Goal: Task Accomplishment & Management: Complete application form

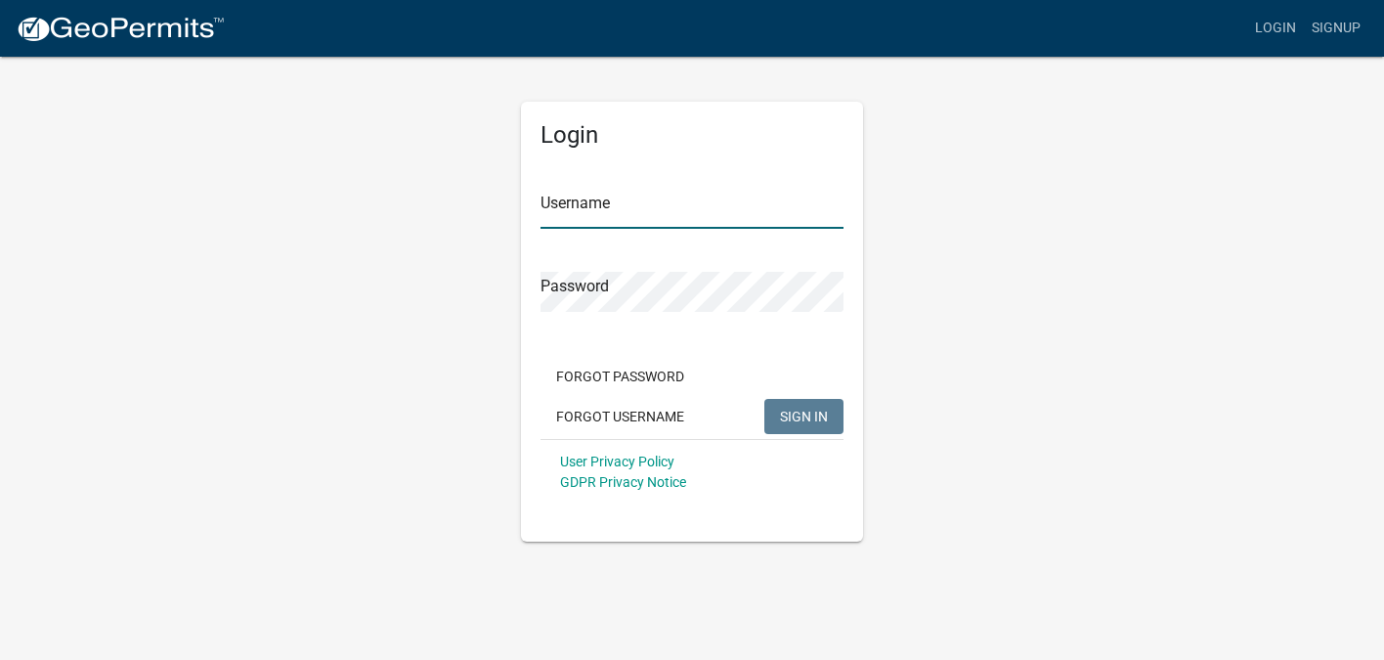
click at [651, 210] on input "Username" at bounding box center [692, 209] width 303 height 40
type input "Jsig25"
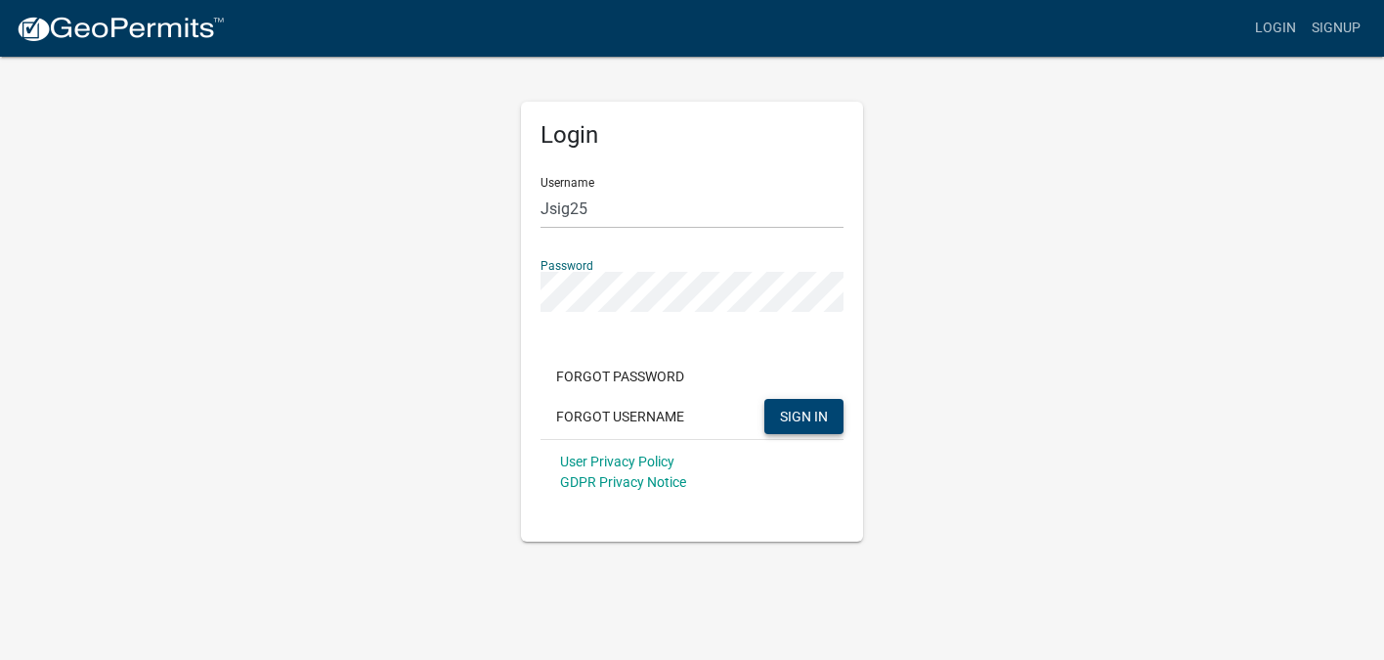
click at [815, 421] on span "SIGN IN" at bounding box center [804, 416] width 48 height 16
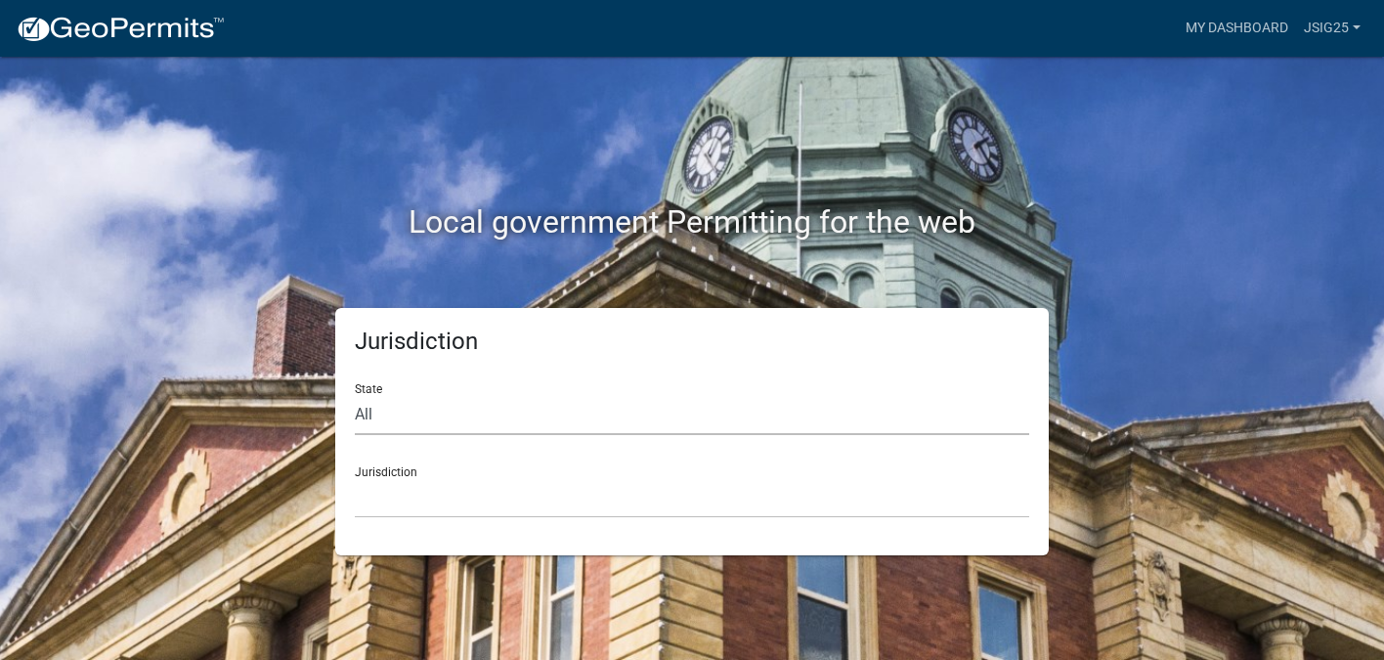
click at [373, 422] on select "All [US_STATE] [US_STATE] [US_STATE] [US_STATE] [US_STATE] [US_STATE] [US_STATE…" at bounding box center [692, 415] width 675 height 40
select select "[US_STATE]"
click at [355, 395] on select "All [US_STATE] [US_STATE] [US_STATE] [US_STATE] [US_STATE] [US_STATE] [US_STATE…" at bounding box center [692, 415] width 675 height 40
click at [495, 500] on select "City of [GEOGRAPHIC_DATA], [US_STATE] City of [GEOGRAPHIC_DATA], [US_STATE] Cit…" at bounding box center [692, 498] width 675 height 40
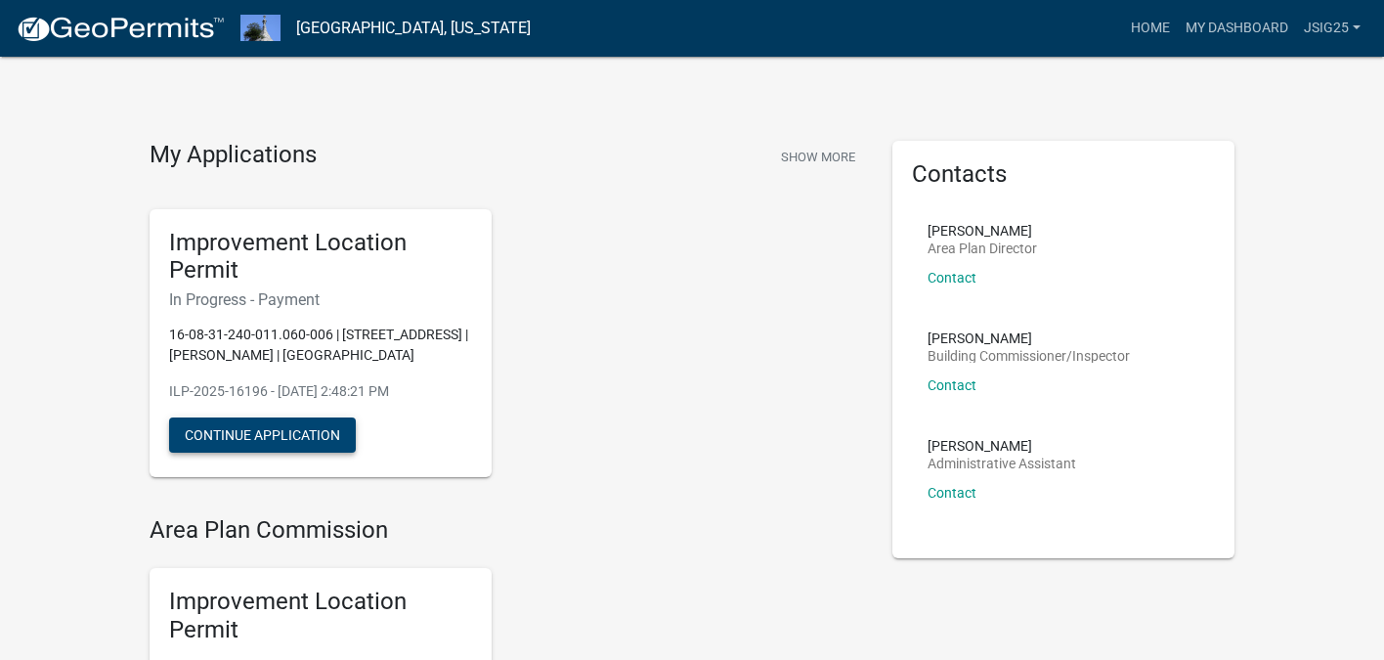
click at [259, 436] on button "Continue Application" at bounding box center [262, 434] width 187 height 35
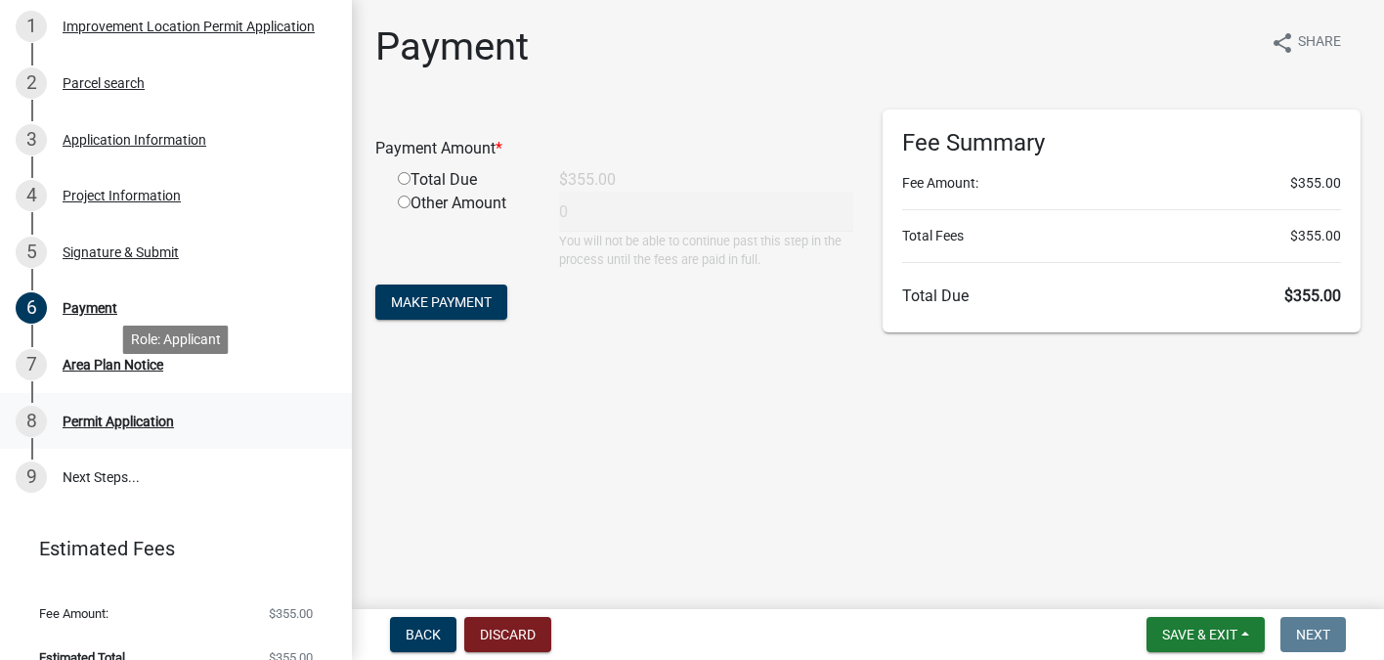
scroll to position [368, 0]
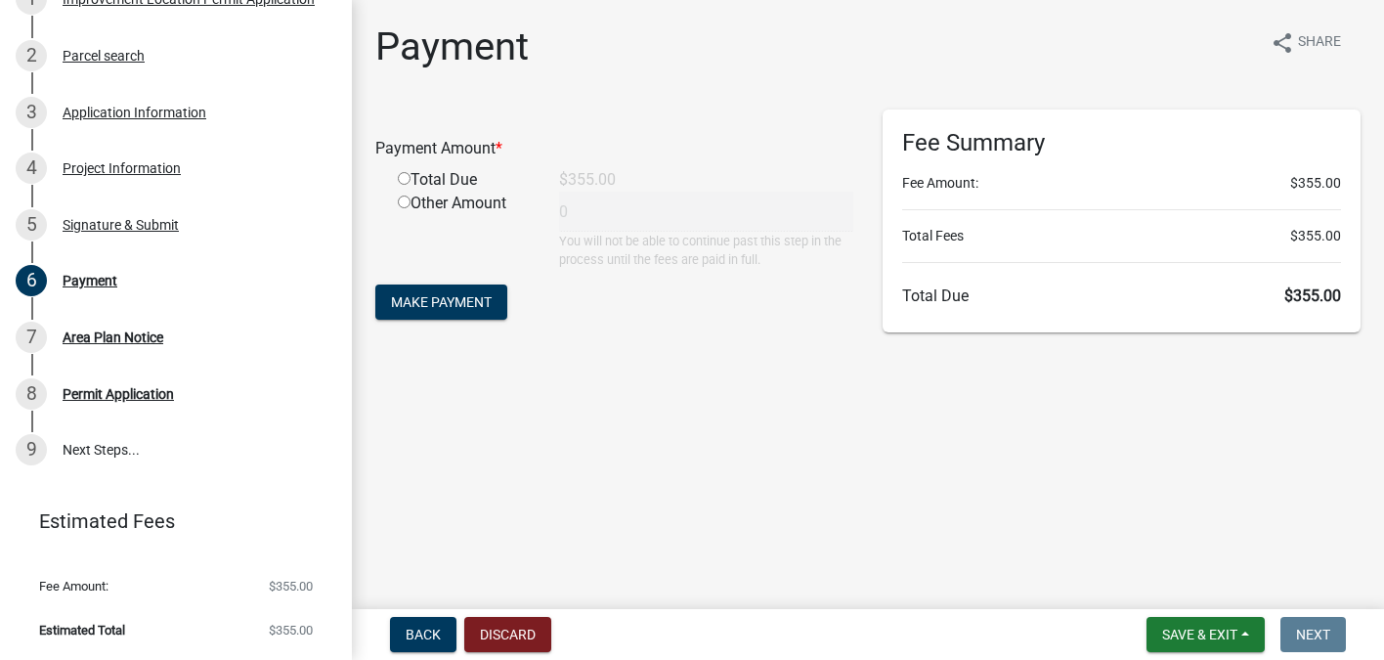
click at [405, 178] on input "radio" at bounding box center [404, 178] width 13 height 13
radio input "true"
type input "355"
click at [458, 306] on span "Make Payment" at bounding box center [441, 302] width 101 height 16
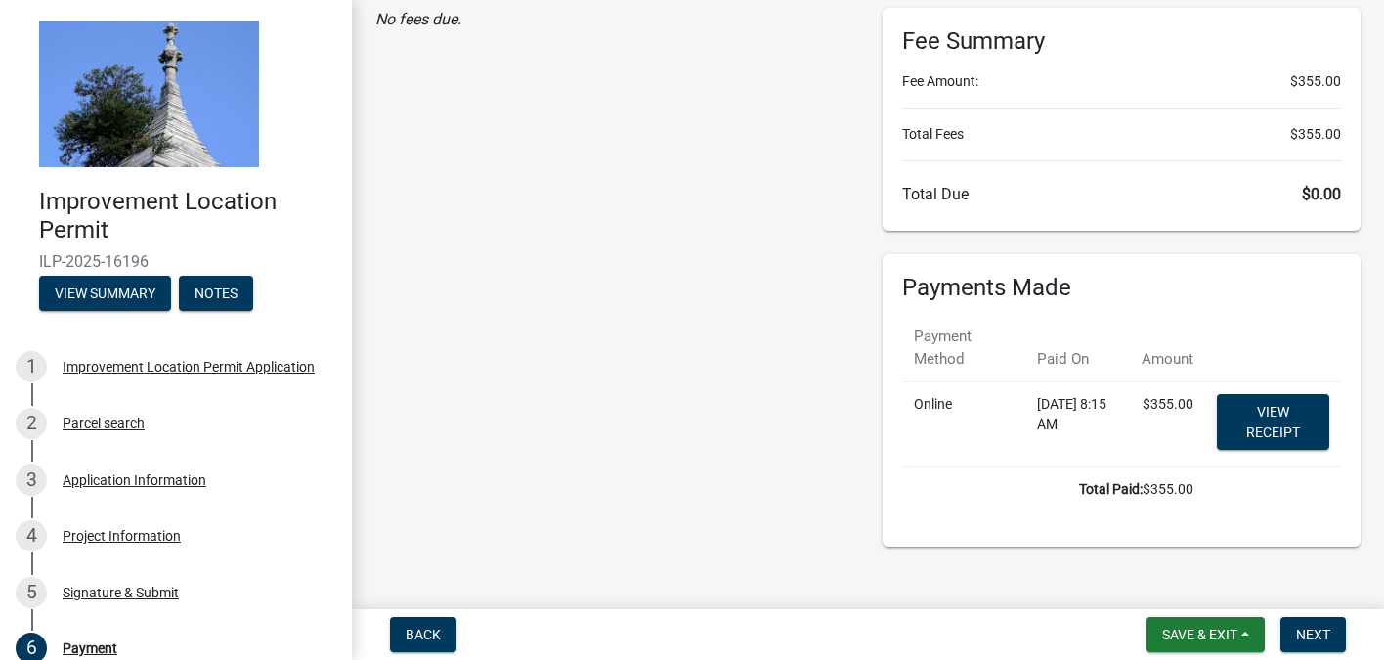
scroll to position [123, 0]
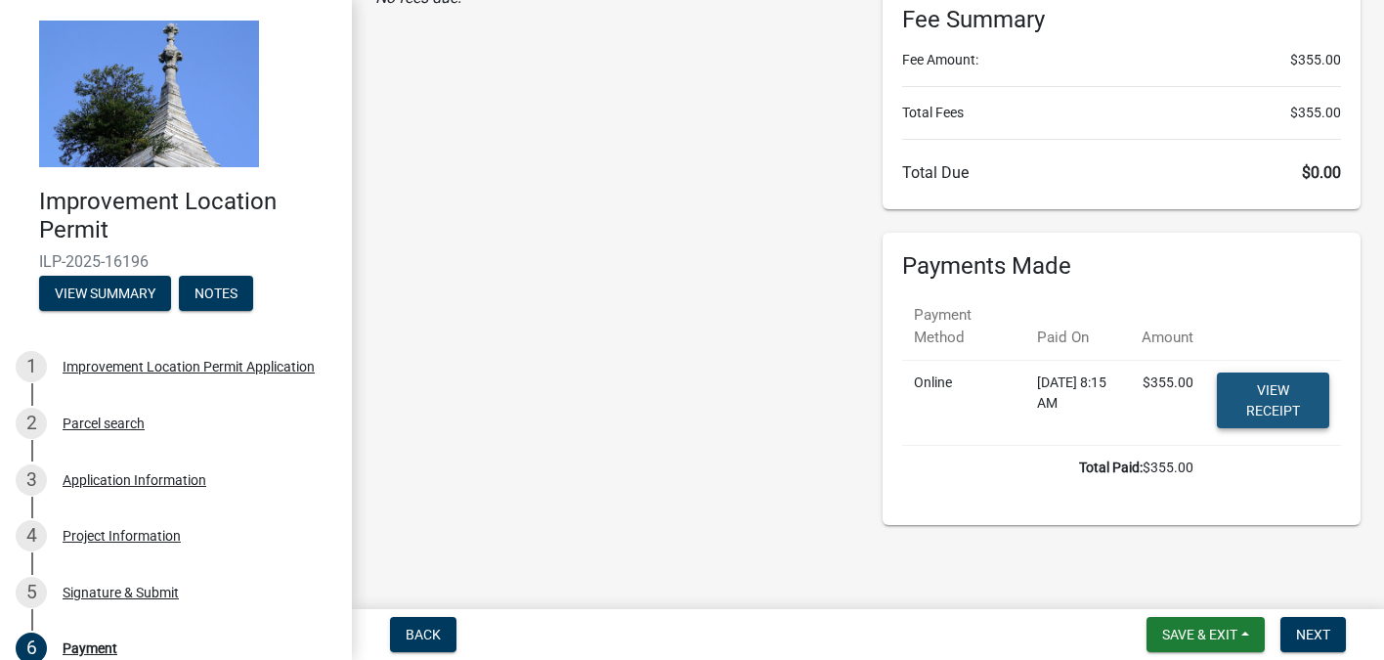
click at [1281, 397] on link "View receipt" at bounding box center [1273, 401] width 112 height 56
click at [1324, 633] on span "Next" at bounding box center [1313, 635] width 34 height 16
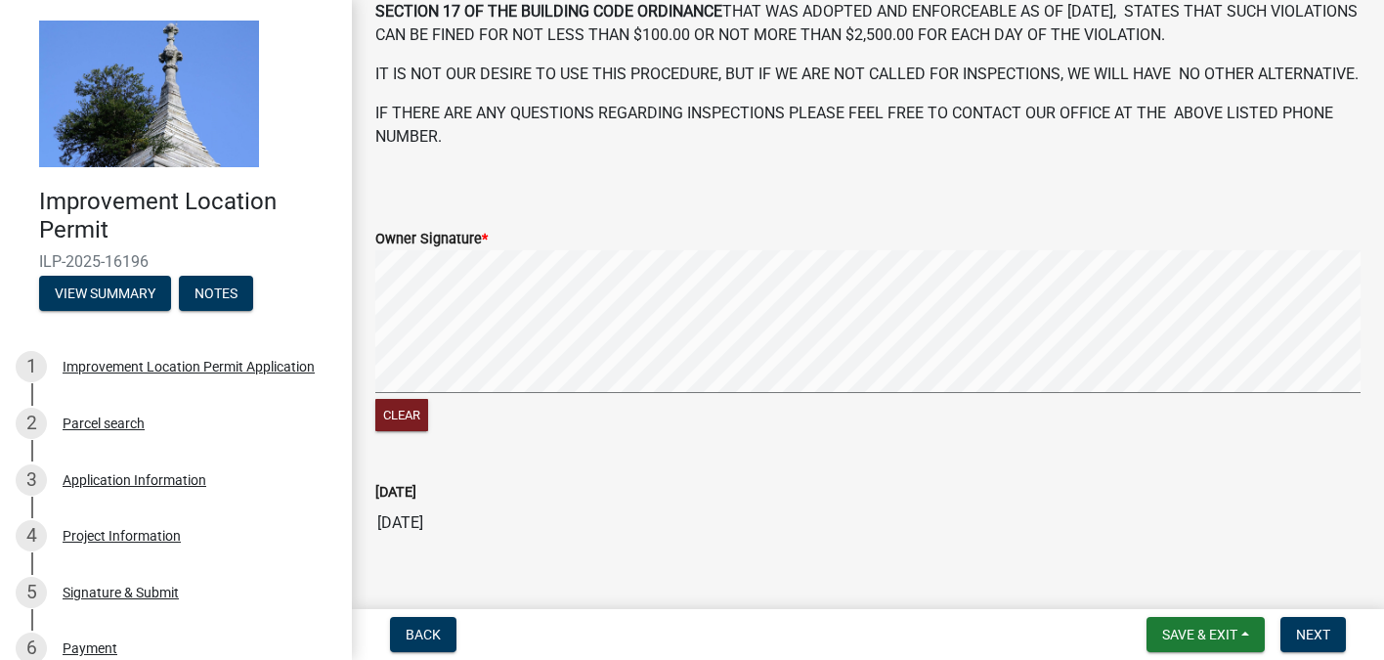
scroll to position [935, 0]
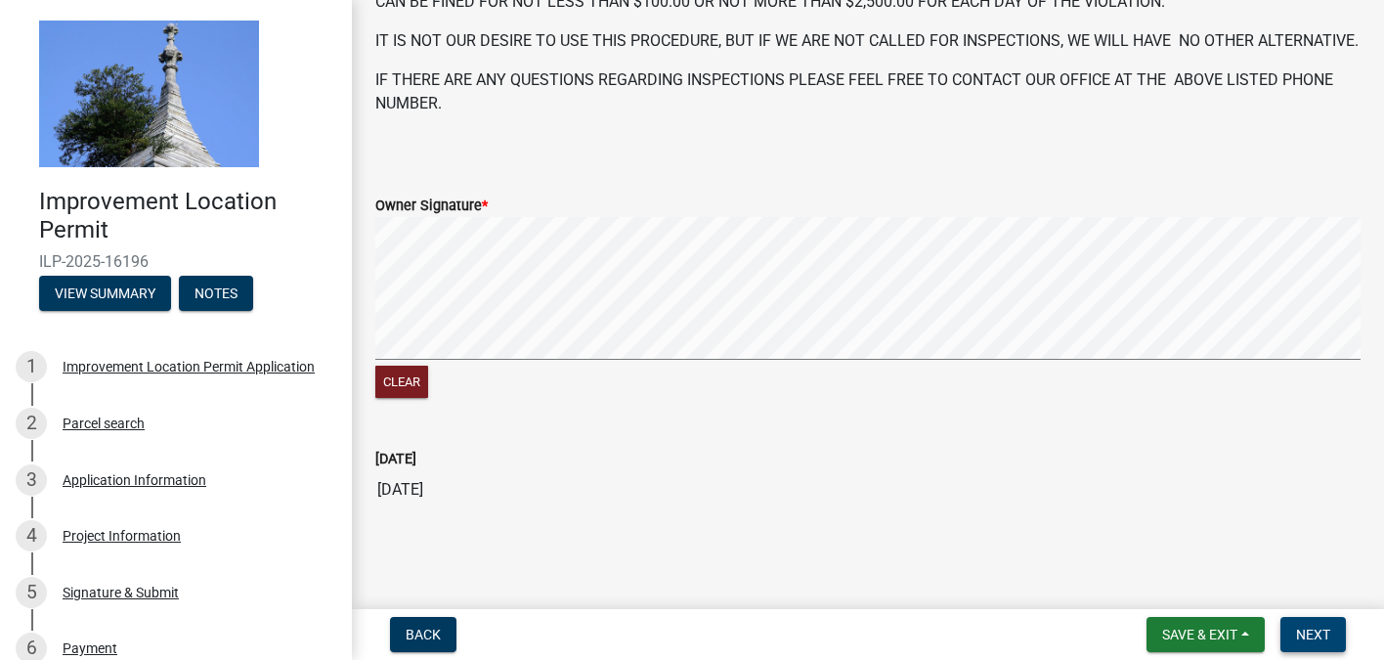
click at [1327, 634] on span "Next" at bounding box center [1313, 635] width 34 height 16
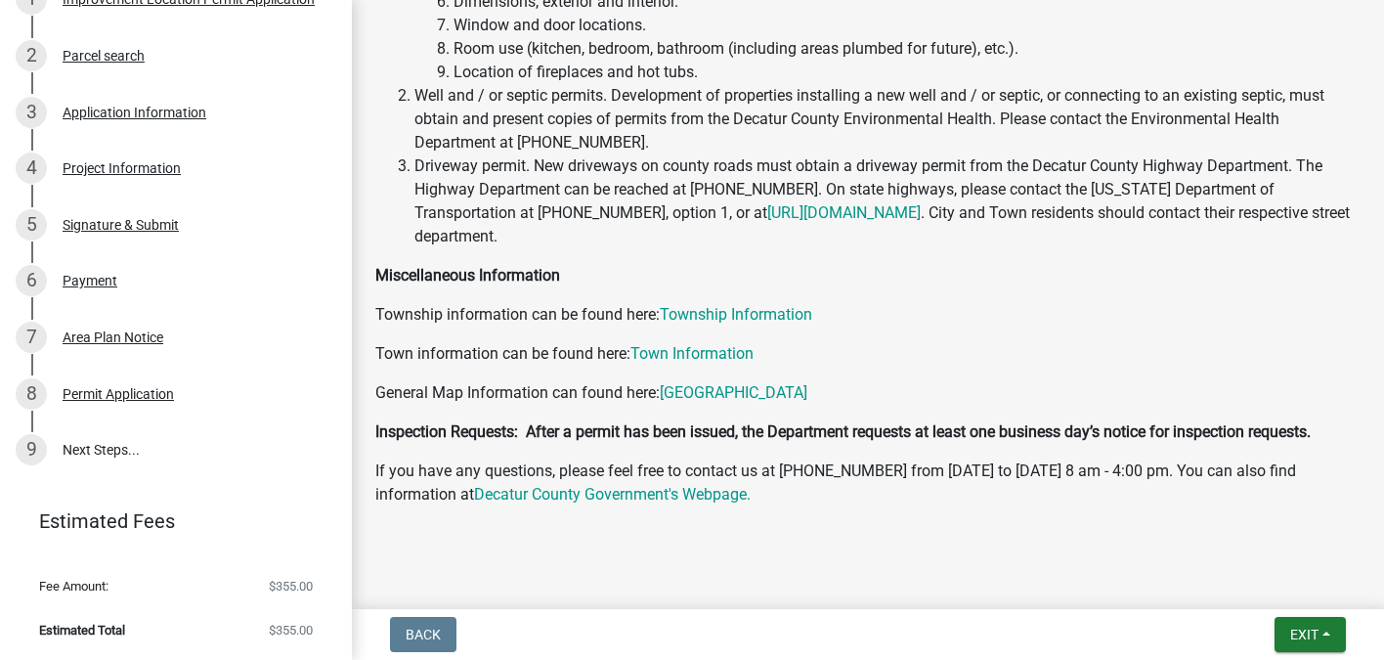
scroll to position [628, 0]
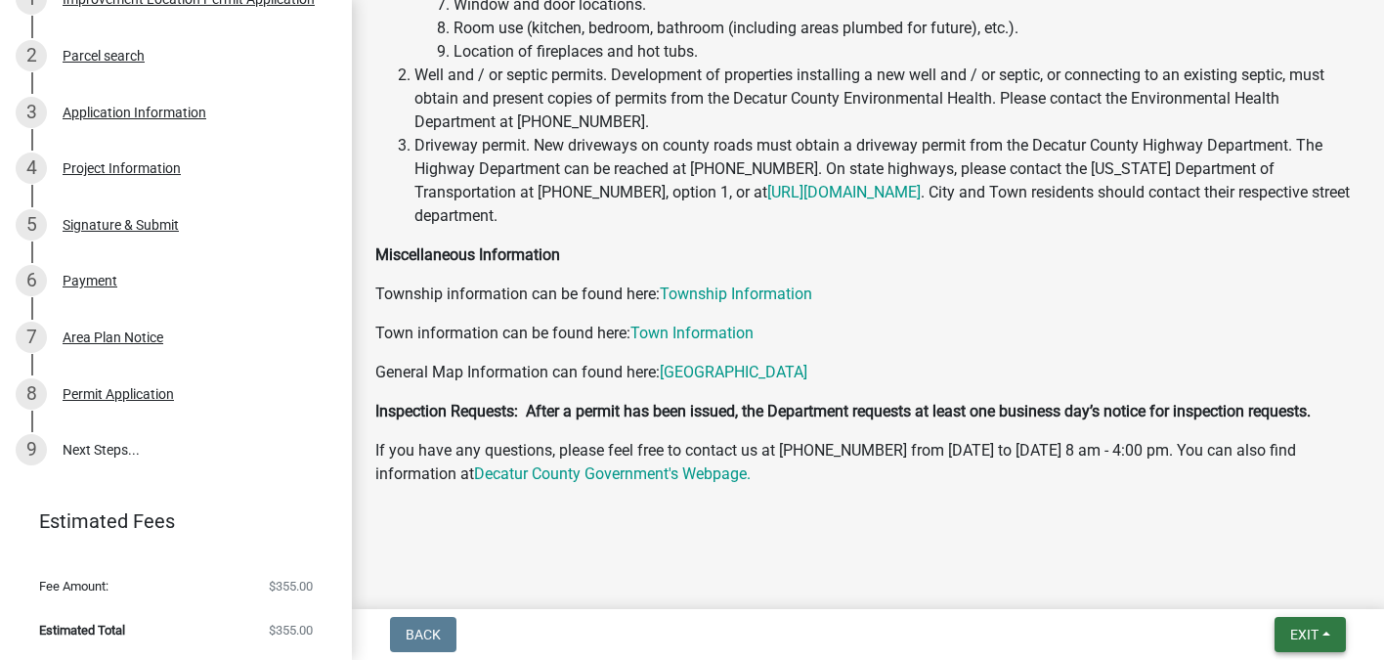
click at [1316, 638] on span "Exit" at bounding box center [1305, 635] width 28 height 16
click at [1261, 583] on button "Save & Exit" at bounding box center [1269, 583] width 156 height 47
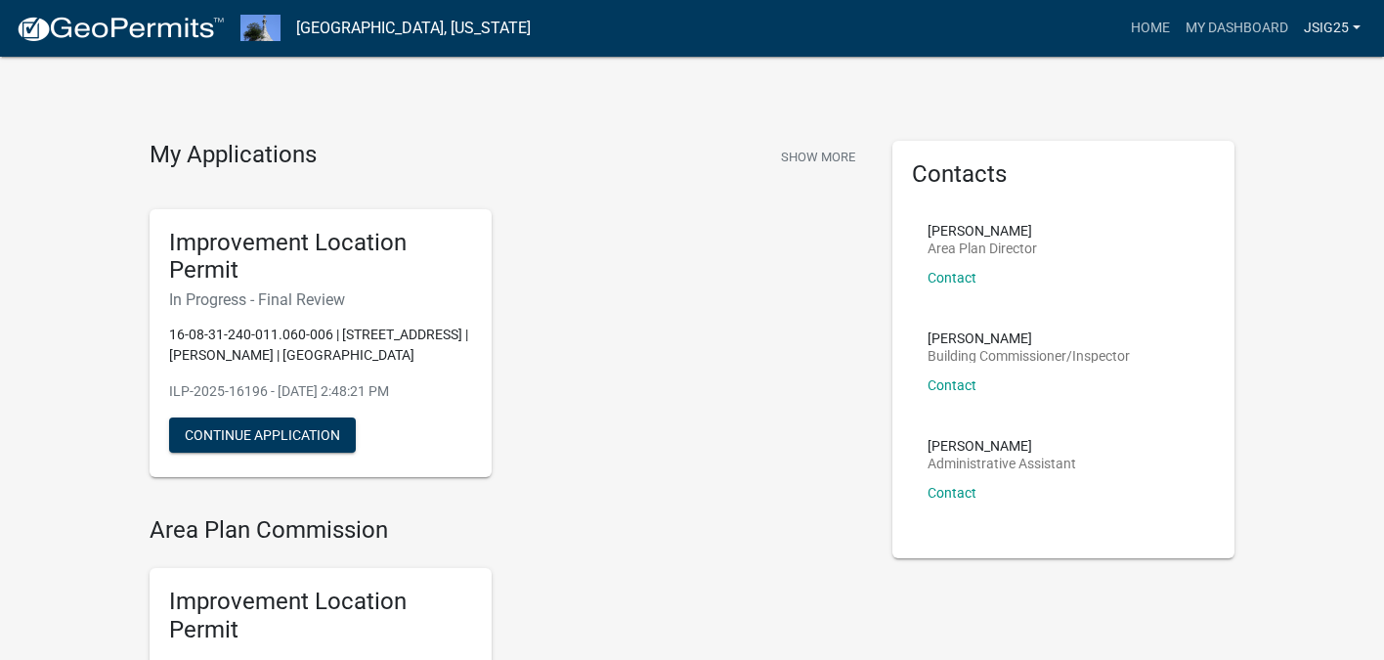
click at [1341, 26] on link "Jsig25" at bounding box center [1332, 28] width 72 height 37
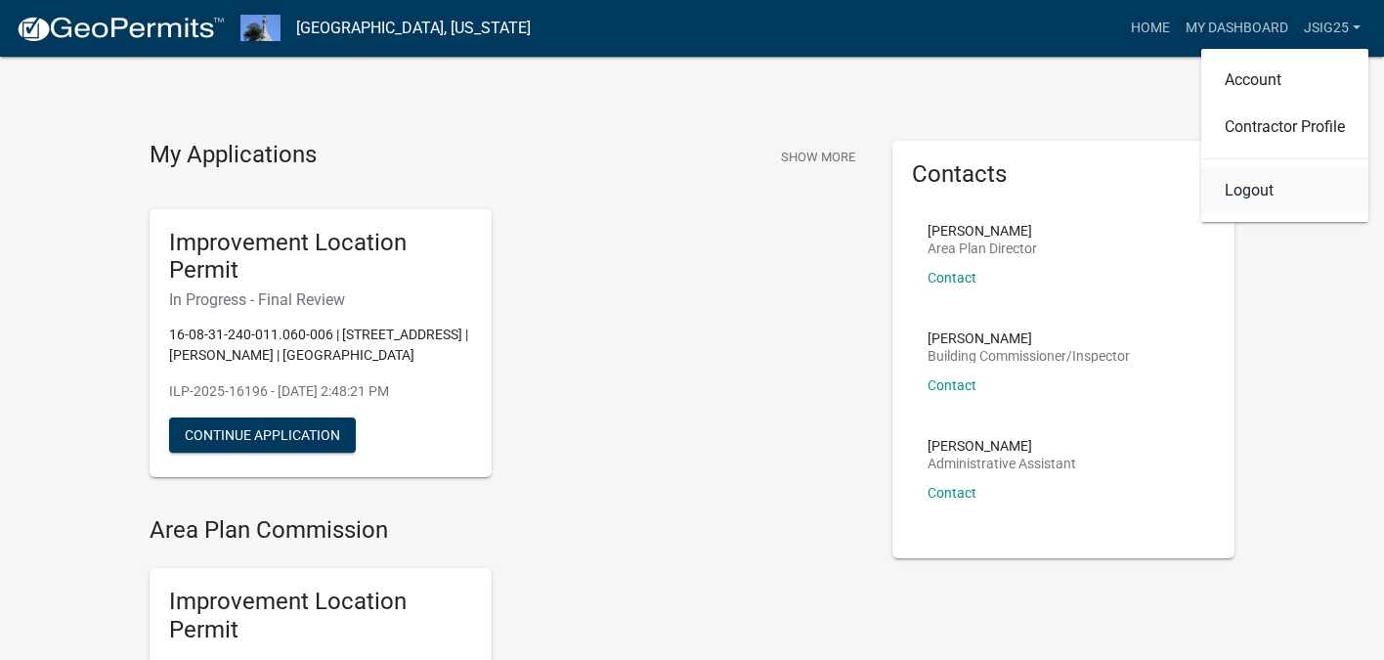
click at [1279, 192] on link "Logout" at bounding box center [1285, 190] width 167 height 47
